Goal: Obtain resource: Download file/media

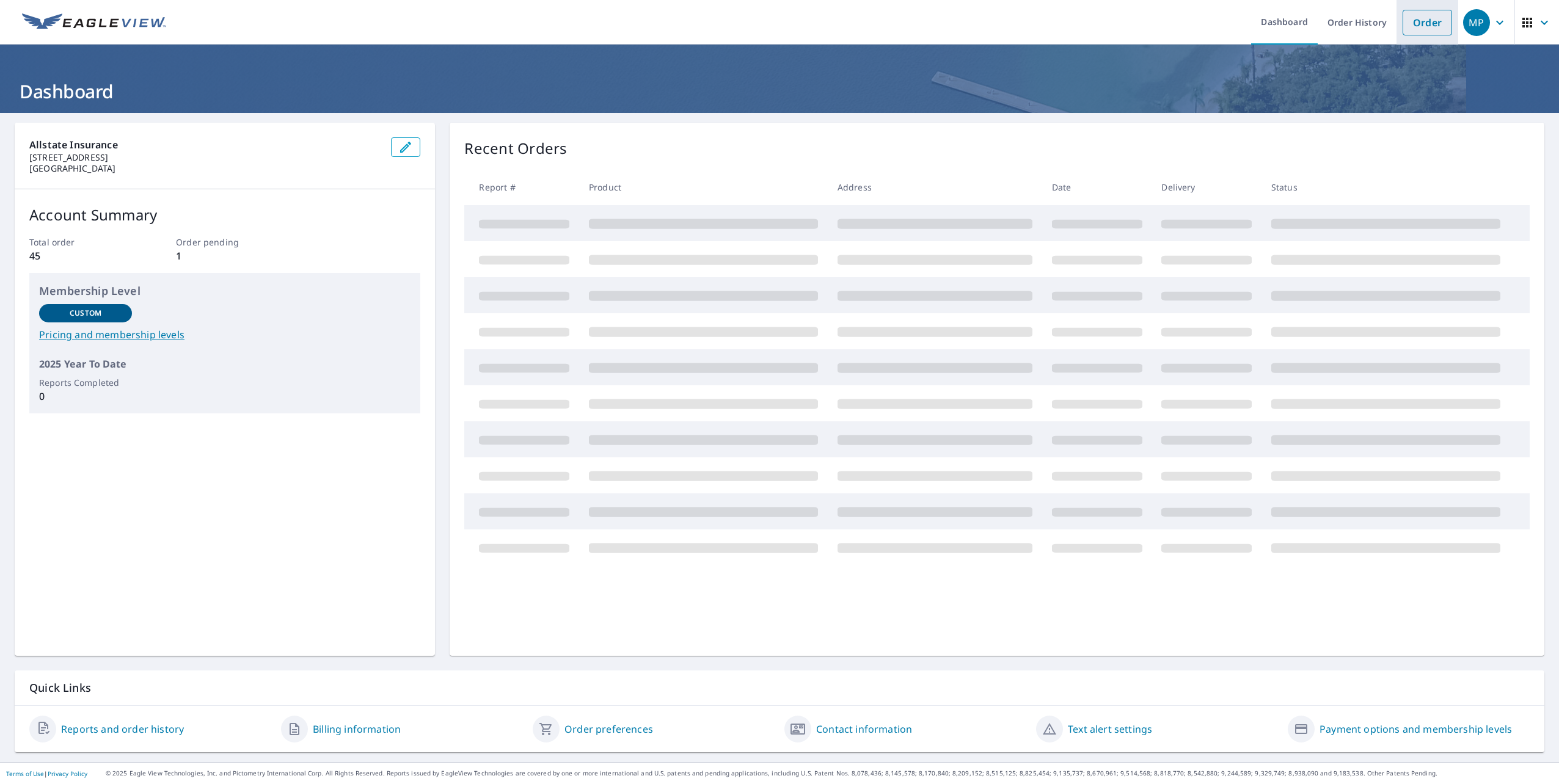
click at [1434, 28] on link "Order" at bounding box center [1427, 22] width 49 height 26
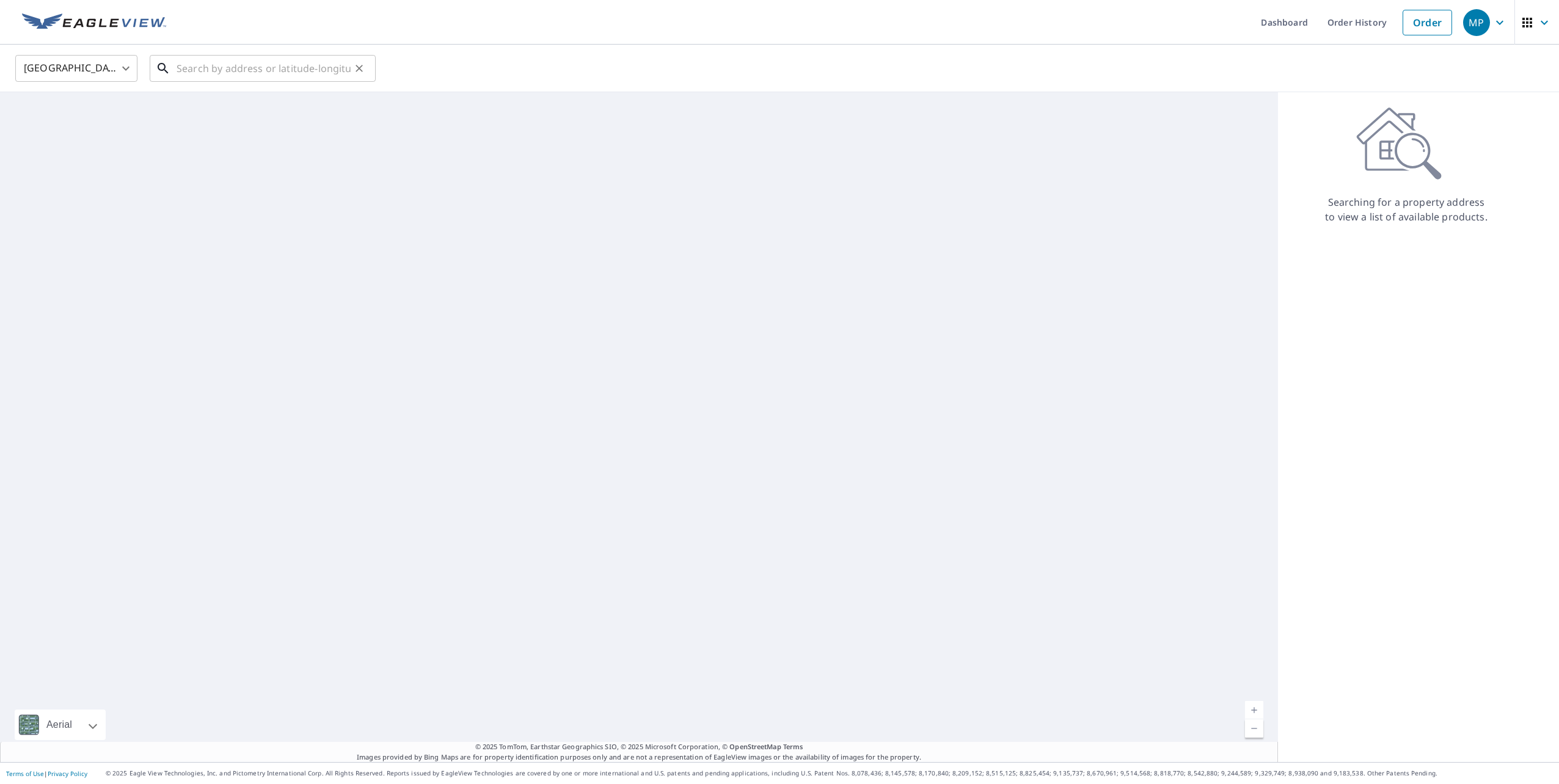
click at [256, 69] on input "text" at bounding box center [264, 69] width 174 height 34
paste input "2424 FARRIER PL"
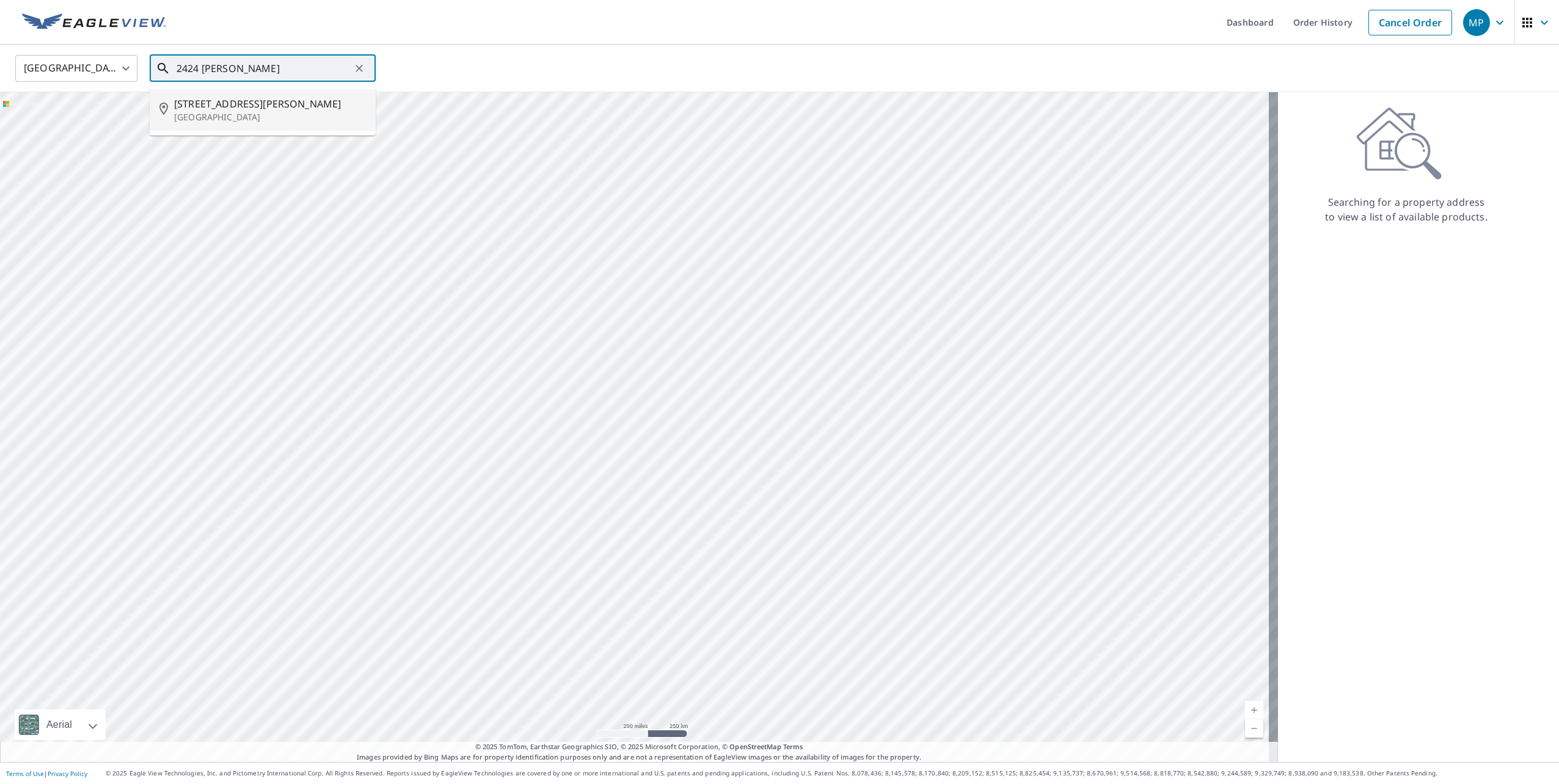
click at [226, 101] on span "2424 Farrier Pl" at bounding box center [270, 103] width 192 height 15
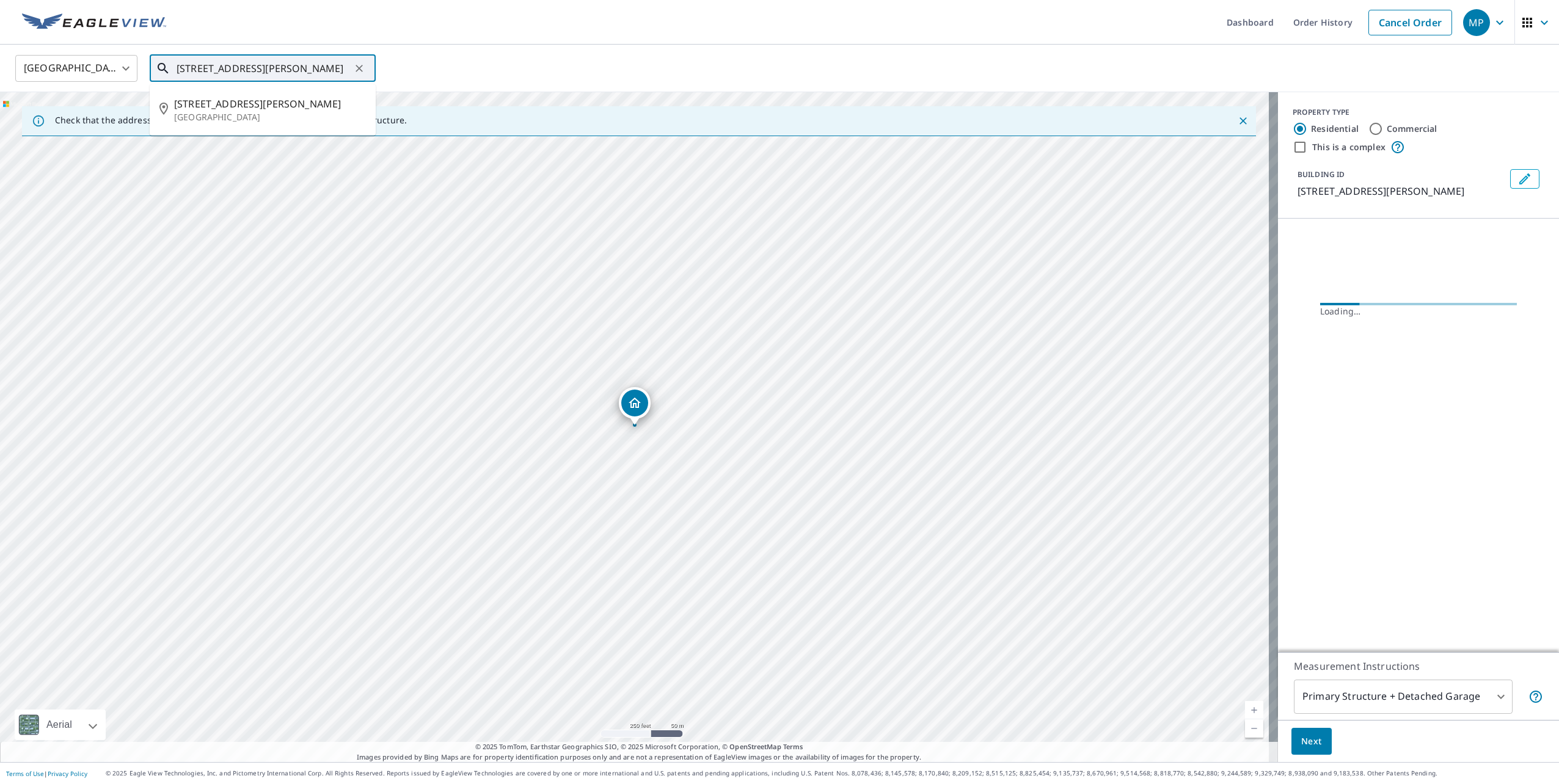
click at [305, 61] on input "2424 Farrier Pl Owensboro, KY 42301" at bounding box center [264, 69] width 174 height 34
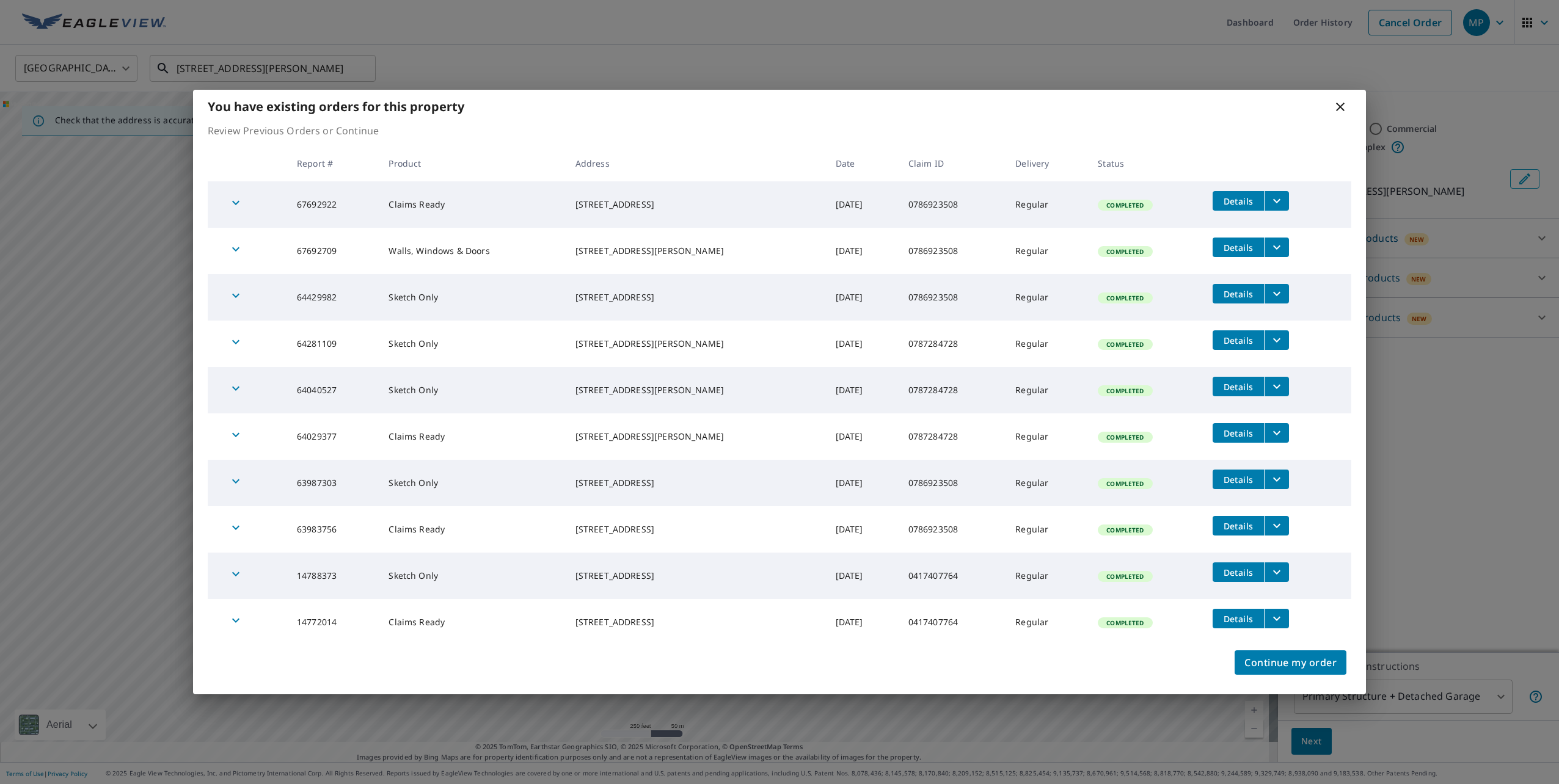
click at [1112, 2] on div "You have existing orders for this property Review Previous Orders or Continue R…" at bounding box center [779, 392] width 1559 height 784
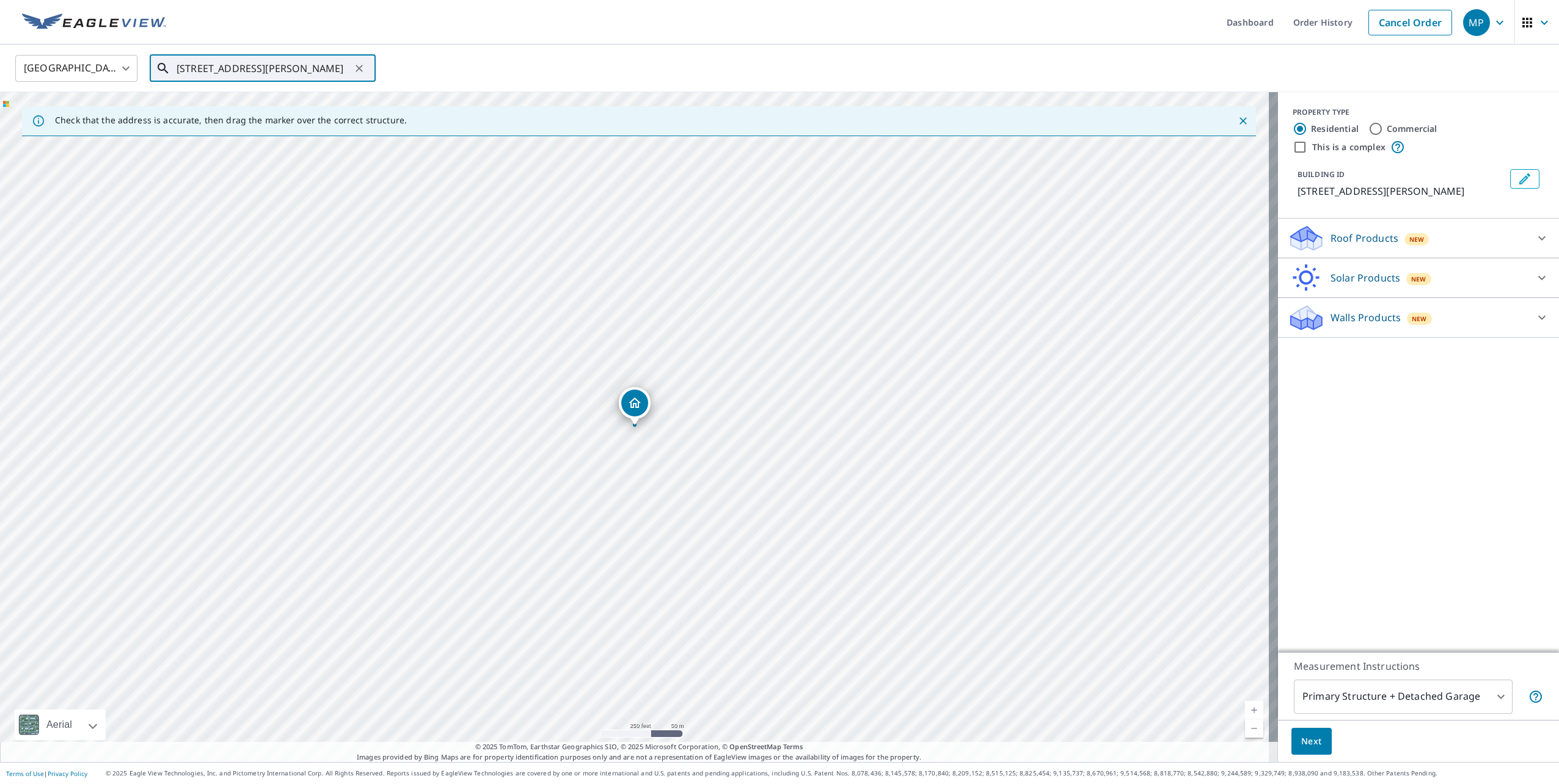
paste input "[STREET_ADDRESS][PERSON_NAME]"
click at [282, 99] on span "[STREET_ADDRESS][PERSON_NAME]" at bounding box center [270, 103] width 192 height 15
type input "[STREET_ADDRESS][PERSON_NAME][PERSON_NAME]"
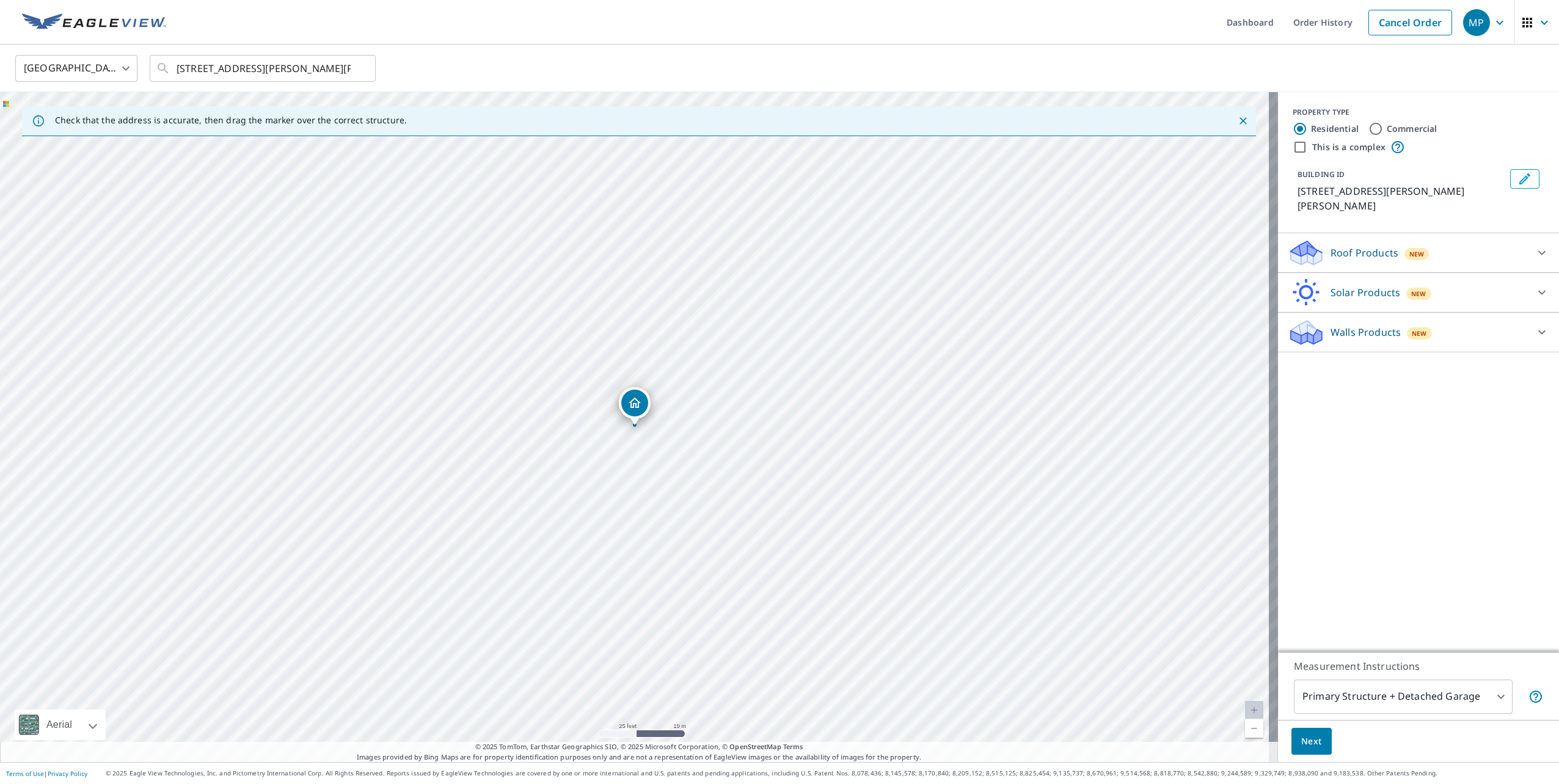
drag, startPoint x: 660, startPoint y: 551, endPoint x: 723, endPoint y: 266, distance: 291.9
click at [723, 266] on div "[STREET_ADDRESS][PERSON_NAME][PERSON_NAME]" at bounding box center [639, 427] width 1278 height 670
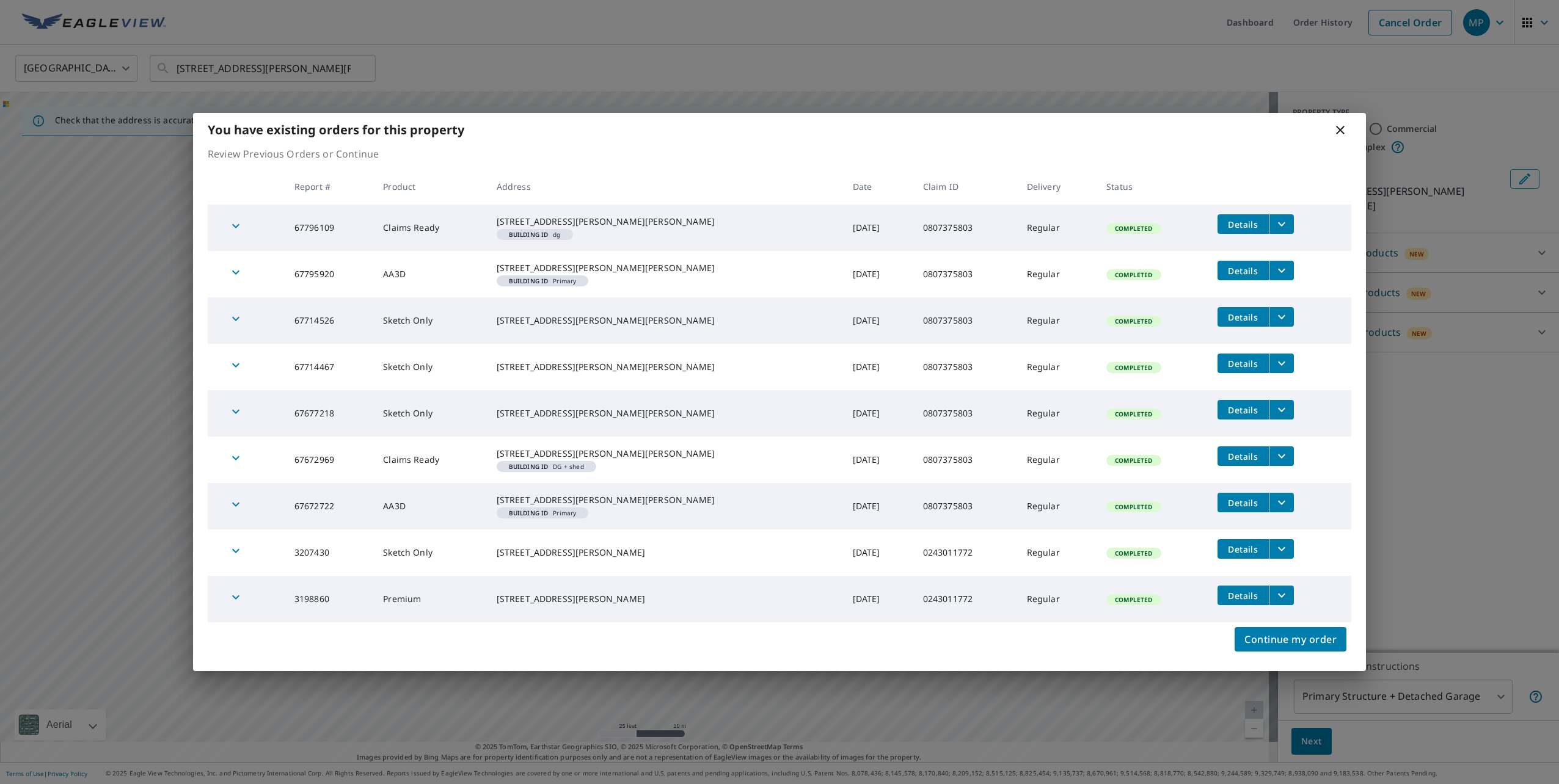
click at [1270, 215] on button "filesDropdownBtn-67796109" at bounding box center [1281, 224] width 25 height 20
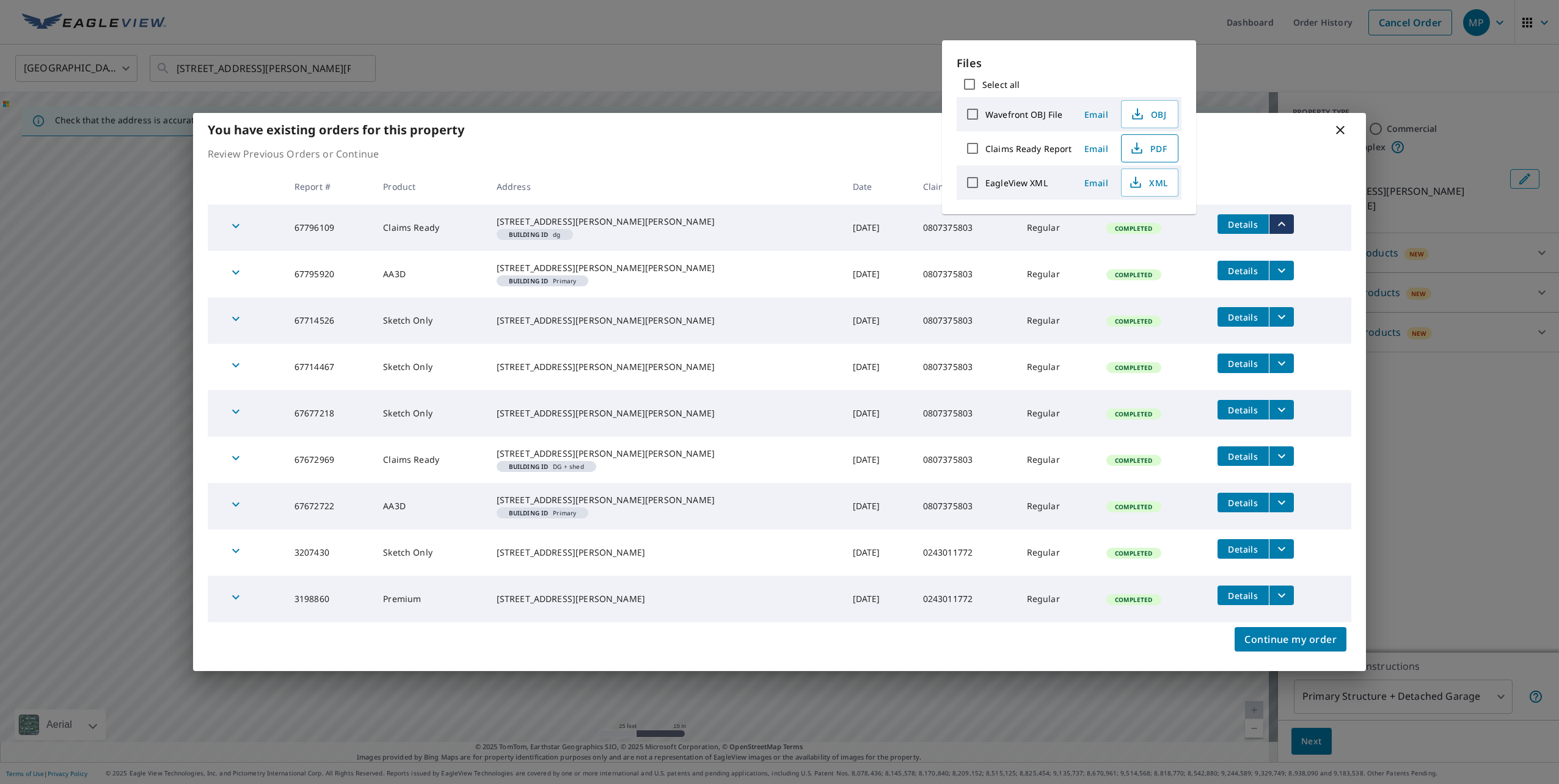
click at [1151, 154] on span "PDF" at bounding box center [1148, 148] width 39 height 15
click at [864, 79] on div "You have existing orders for this property Review Previous Orders or Continue R…" at bounding box center [779, 392] width 1559 height 784
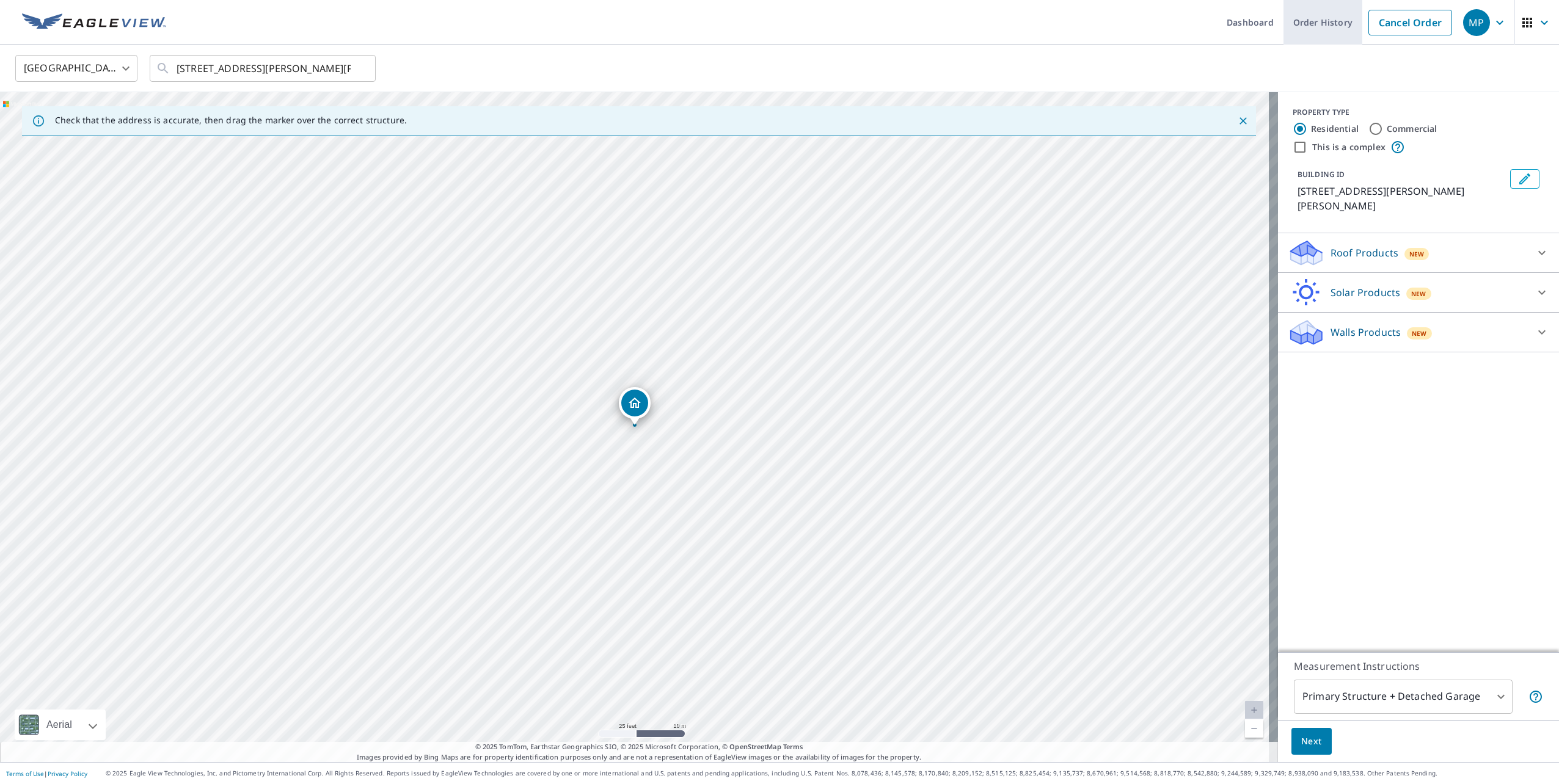
click at [1297, 28] on link "Order History" at bounding box center [1322, 22] width 78 height 45
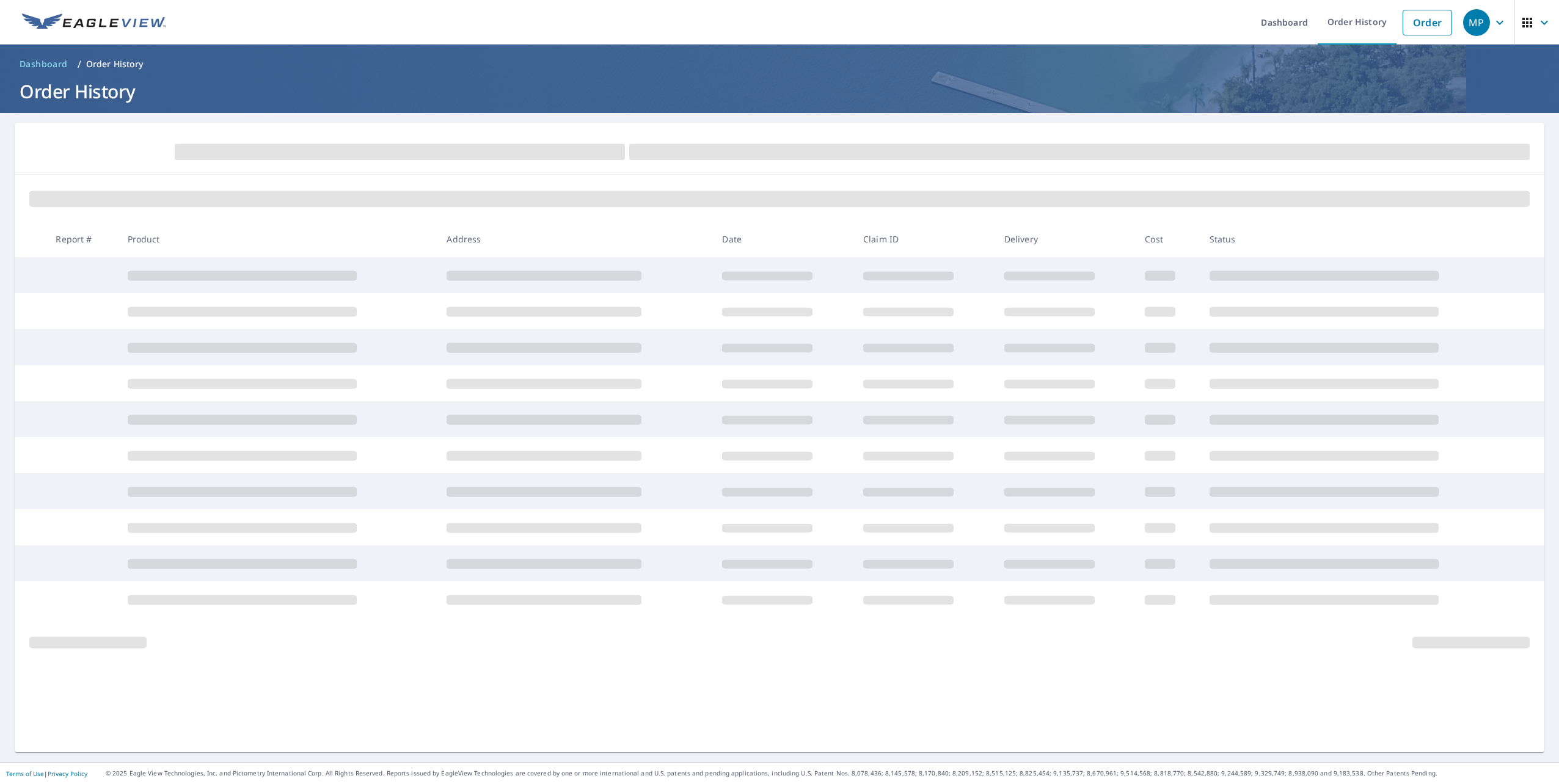
click at [427, 124] on div at bounding box center [779, 148] width 1530 height 52
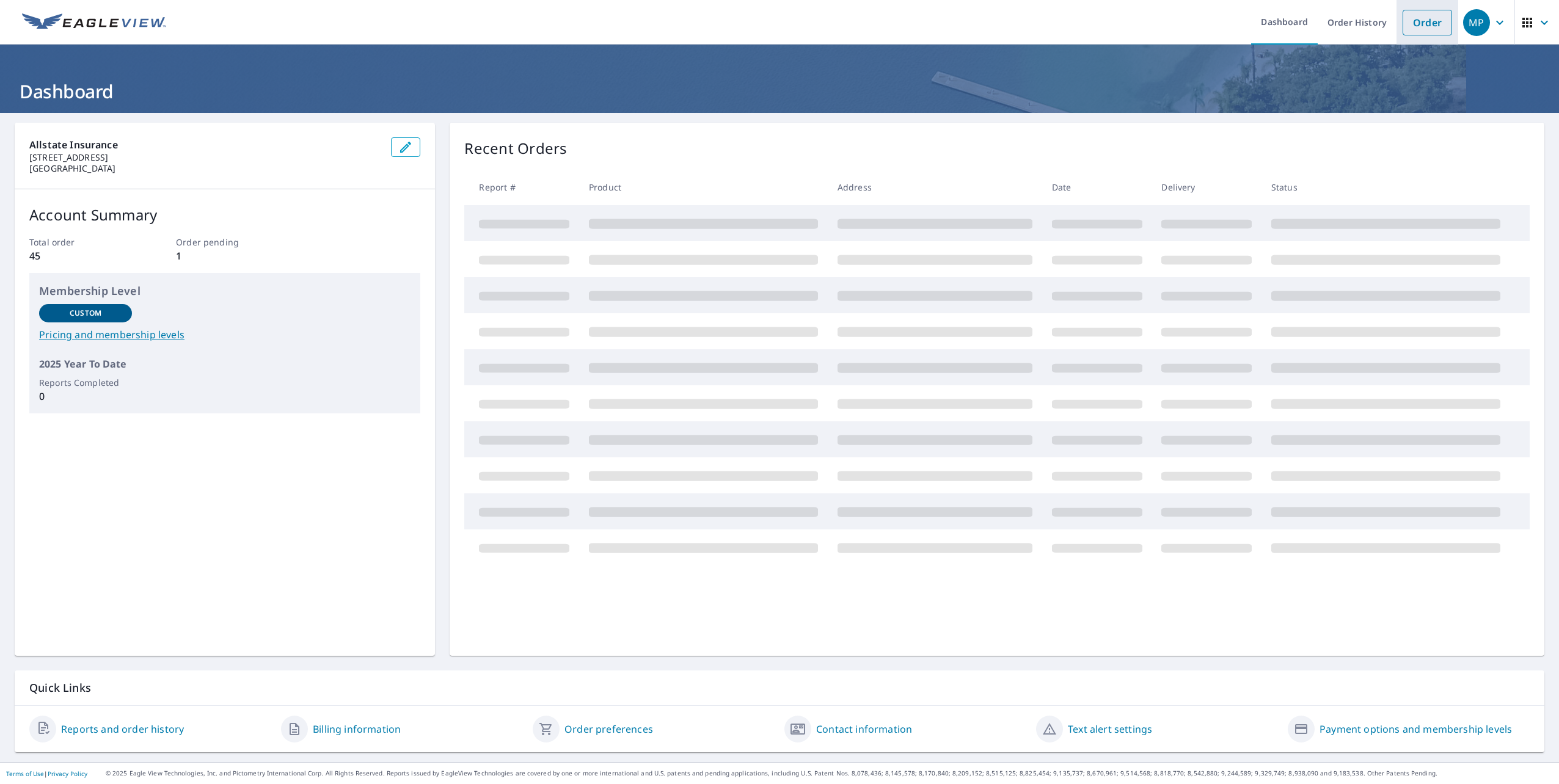
click at [1413, 24] on link "Order" at bounding box center [1427, 22] width 49 height 26
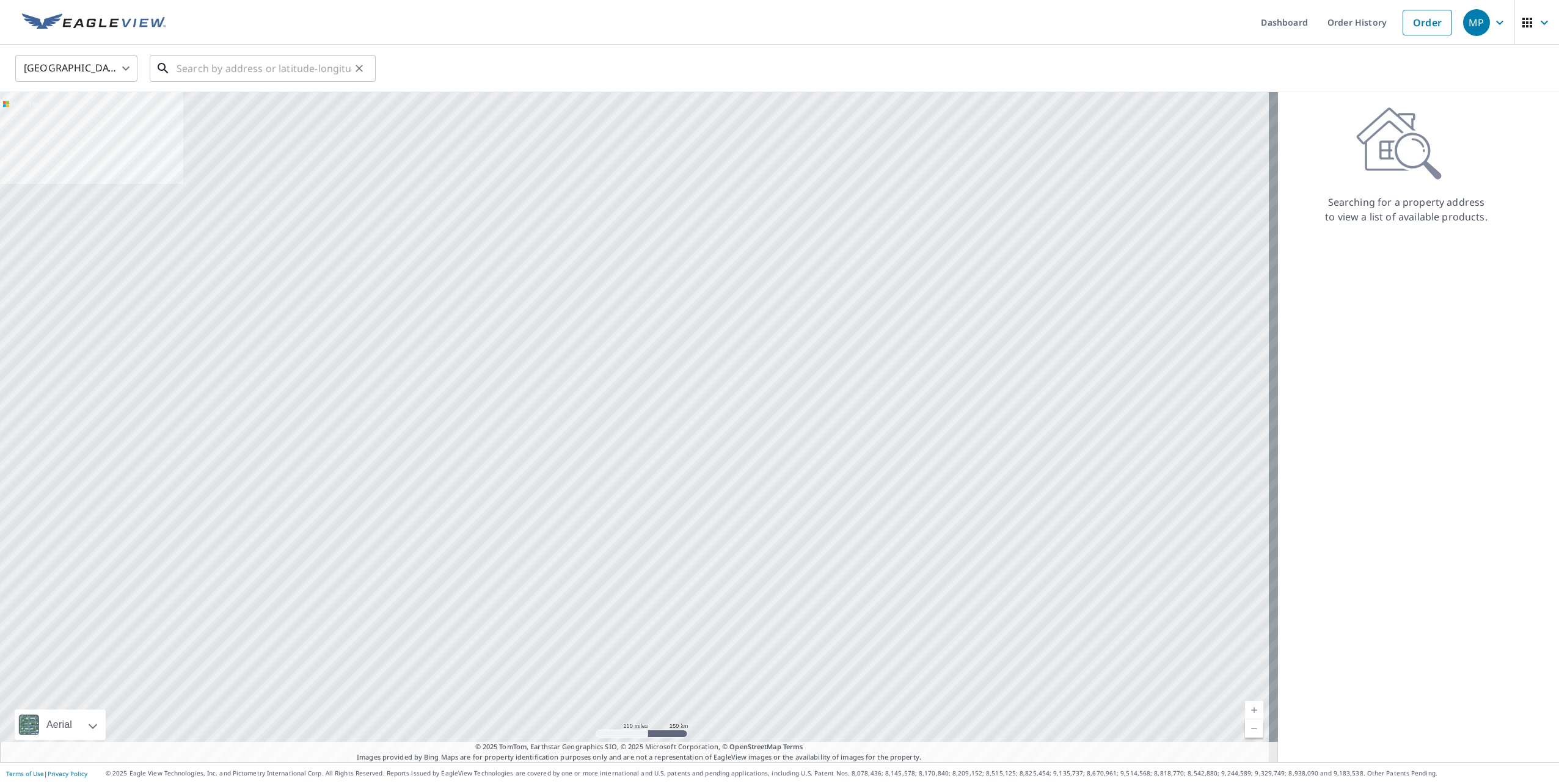
click at [299, 70] on input "text" at bounding box center [264, 69] width 174 height 34
paste input "0807375803"
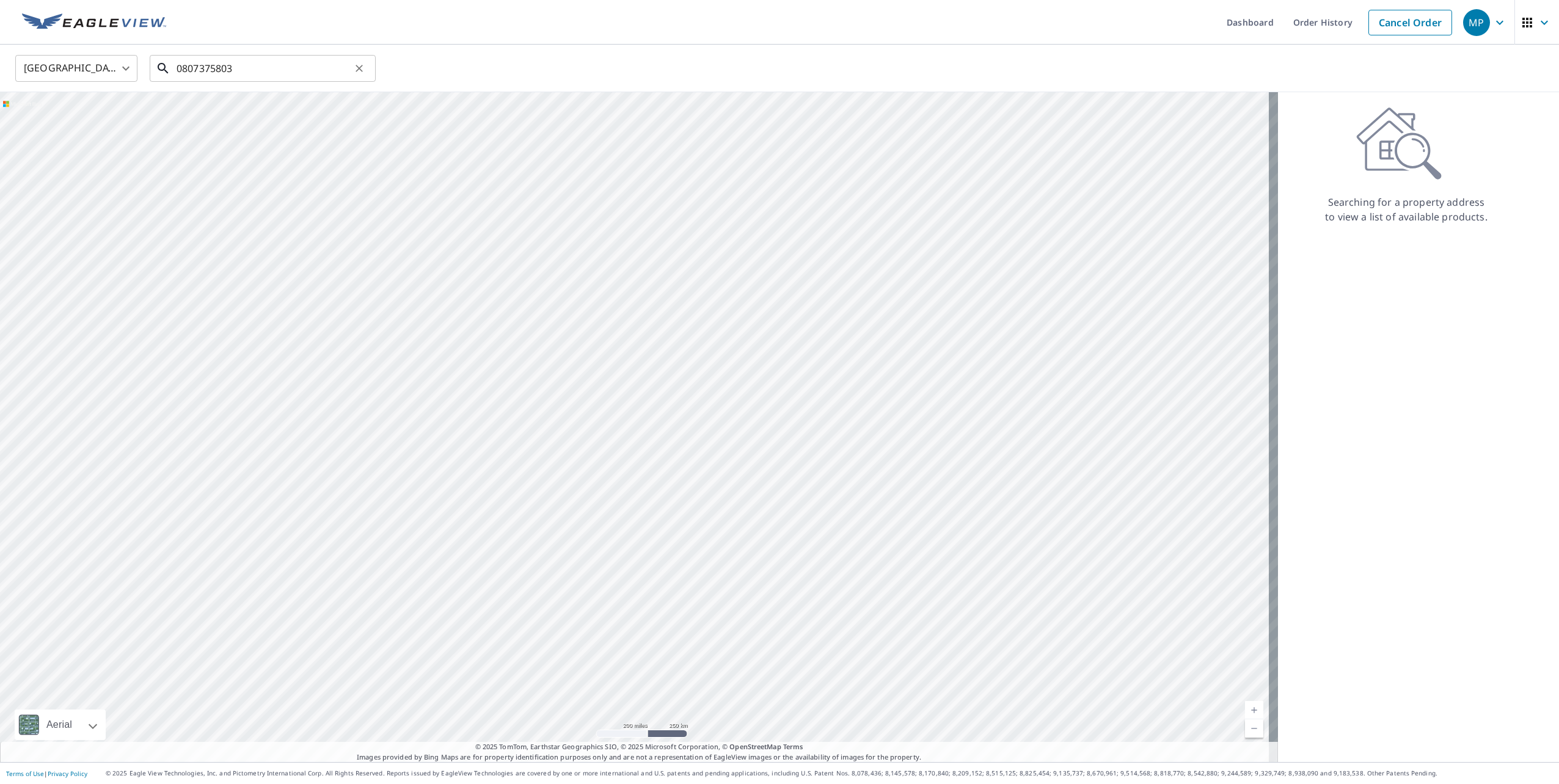
click at [263, 65] on input "0807375803" at bounding box center [264, 69] width 174 height 34
paste input "[STREET_ADDRESS][PERSON_NAME]"
click at [247, 103] on span "[STREET_ADDRESS][PERSON_NAME]" at bounding box center [270, 103] width 192 height 15
type input "[STREET_ADDRESS][PERSON_NAME][PERSON_NAME]"
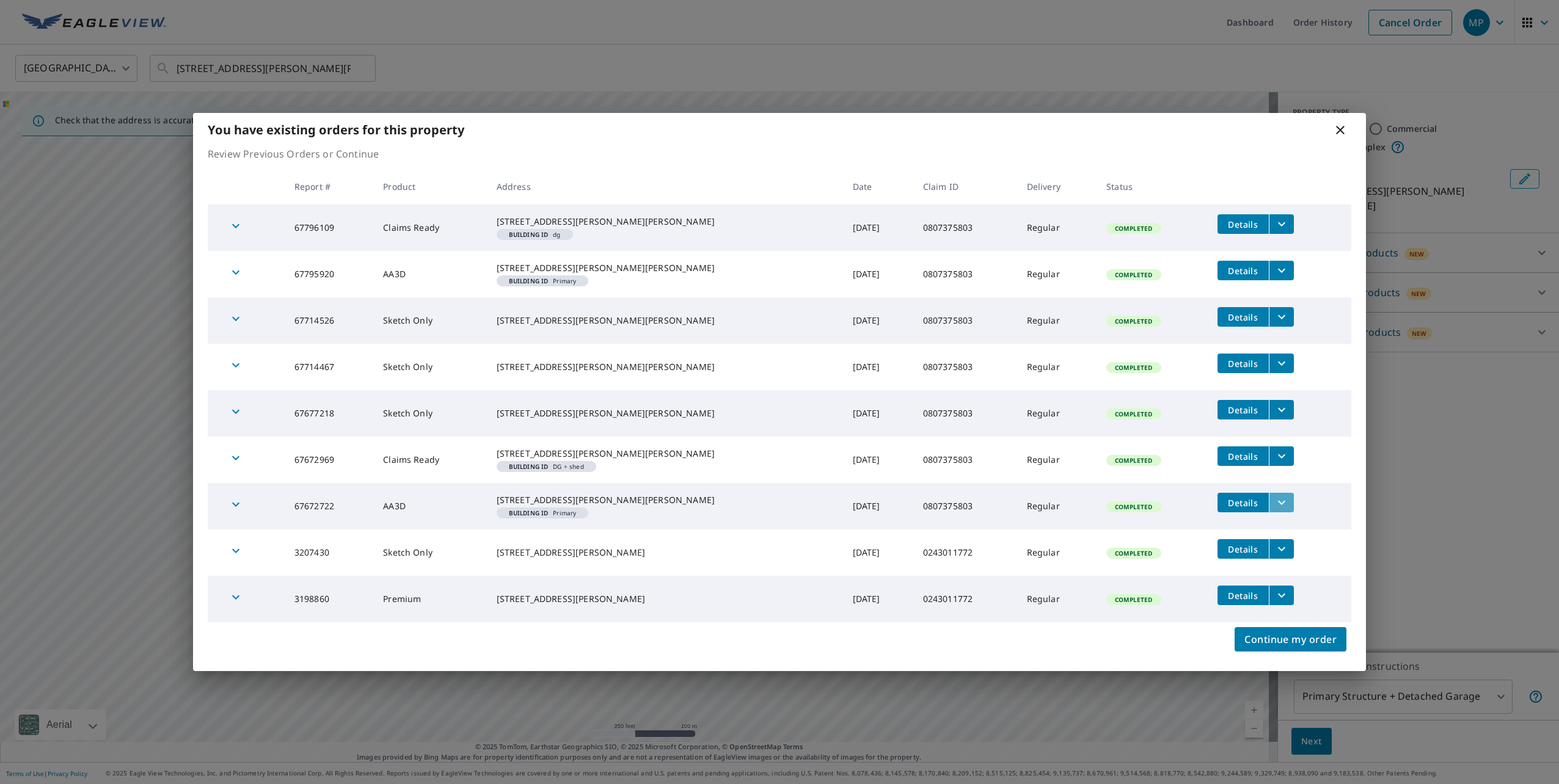
click at [1270, 513] on button "filesDropdownBtn-67672722" at bounding box center [1281, 502] width 25 height 20
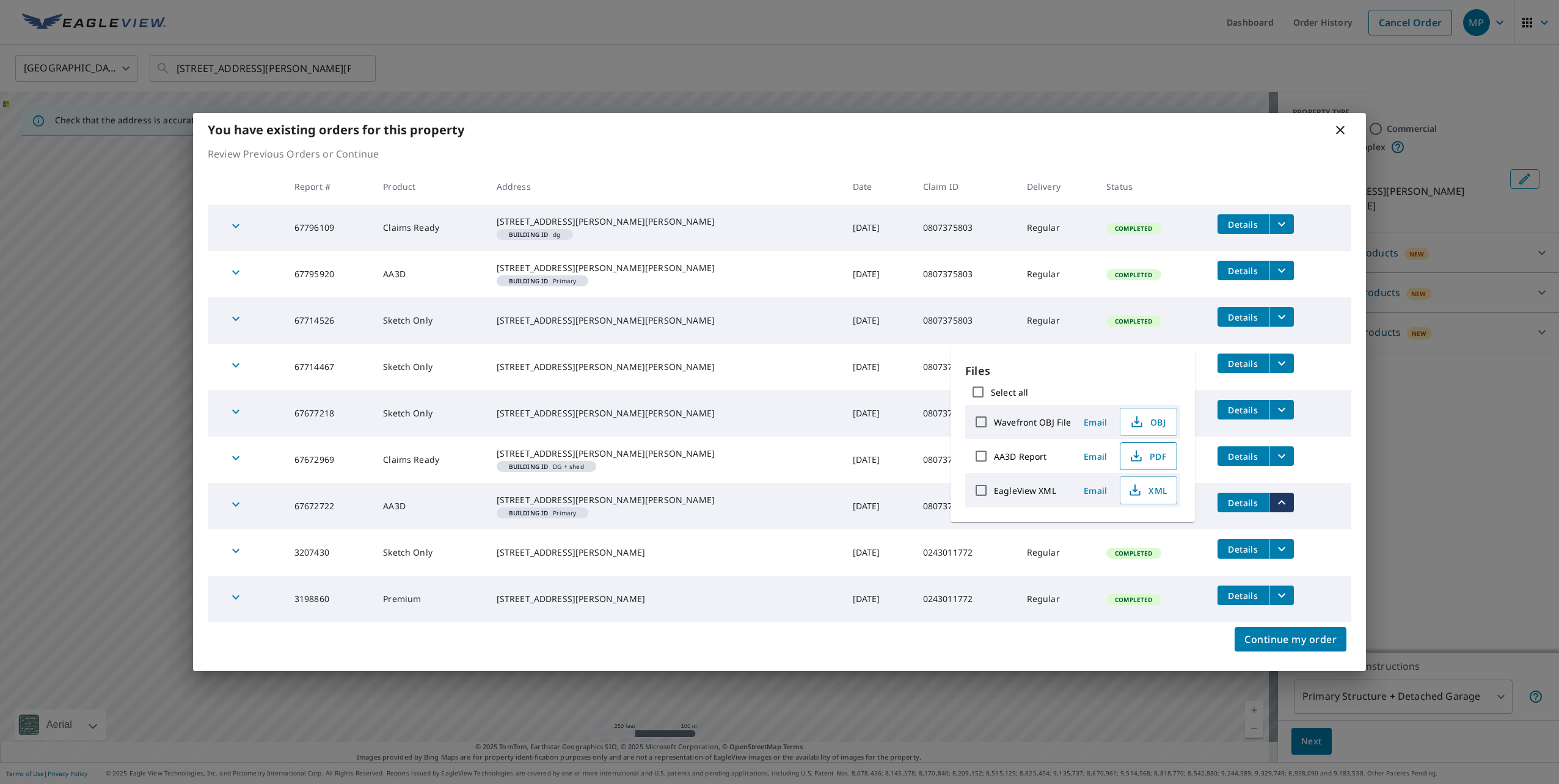
click at [1155, 457] on span "PDF" at bounding box center [1147, 456] width 39 height 15
drag, startPoint x: 935, startPoint y: 26, endPoint x: 416, endPoint y: 1, distance: 519.6
click at [935, 26] on div "You have existing orders for this property Review Previous Orders or Continue R…" at bounding box center [779, 392] width 1559 height 784
